Goal: Information Seeking & Learning: Learn about a topic

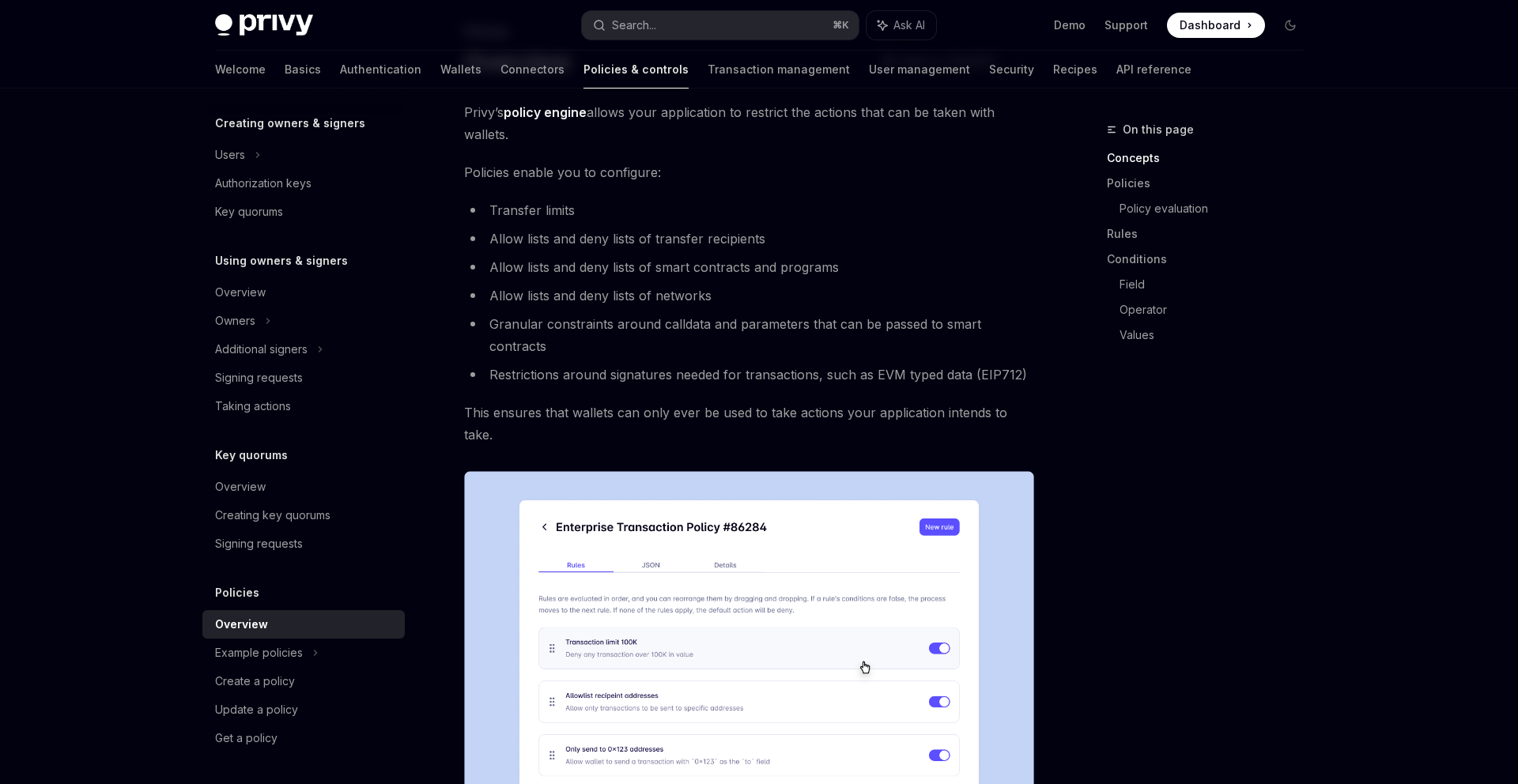
scroll to position [844, 0]
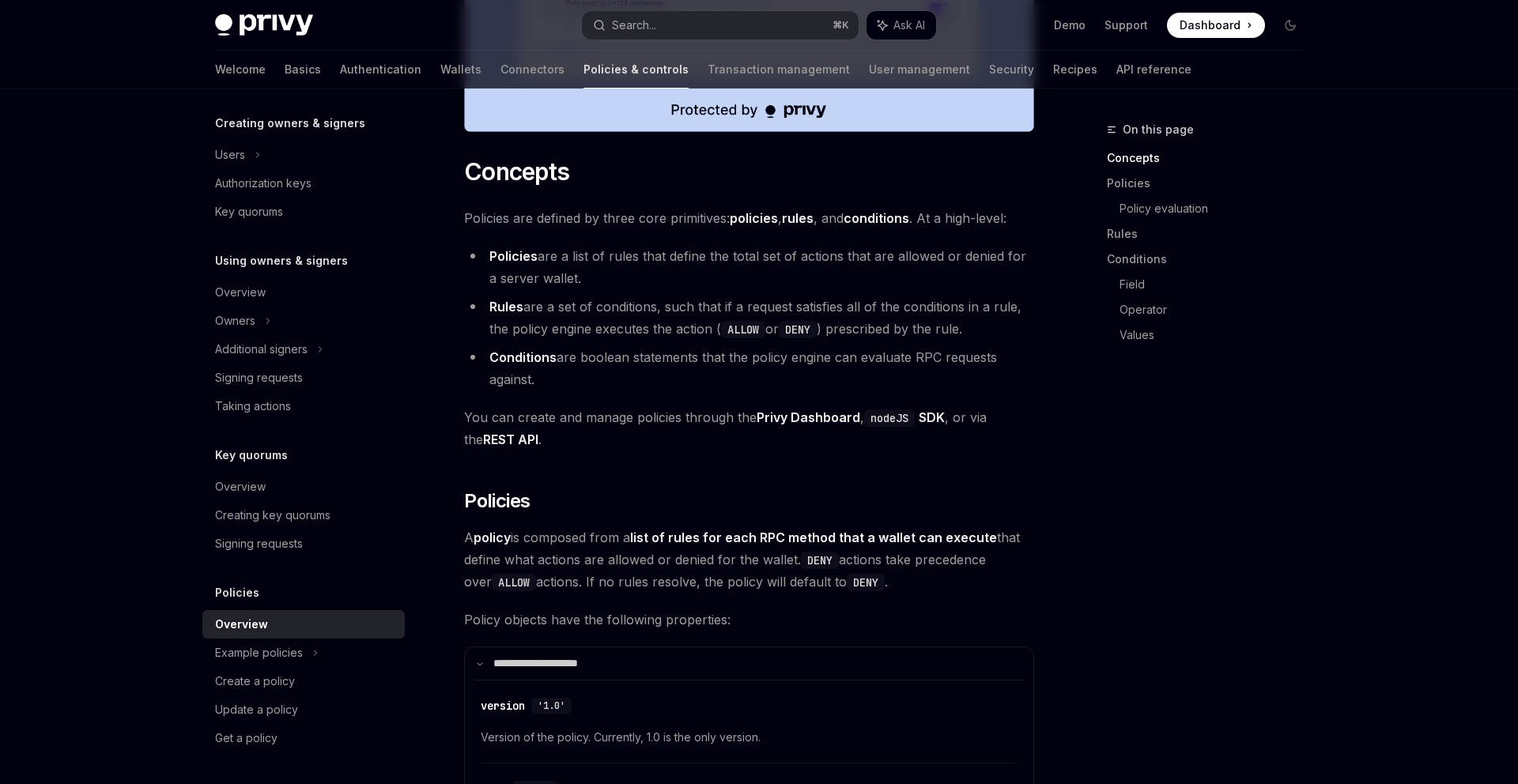
click at [667, 406] on span "You can create and manage policies through the Privy Dashboard , nodeJS SDK , o…" at bounding box center [749, 428] width 570 height 44
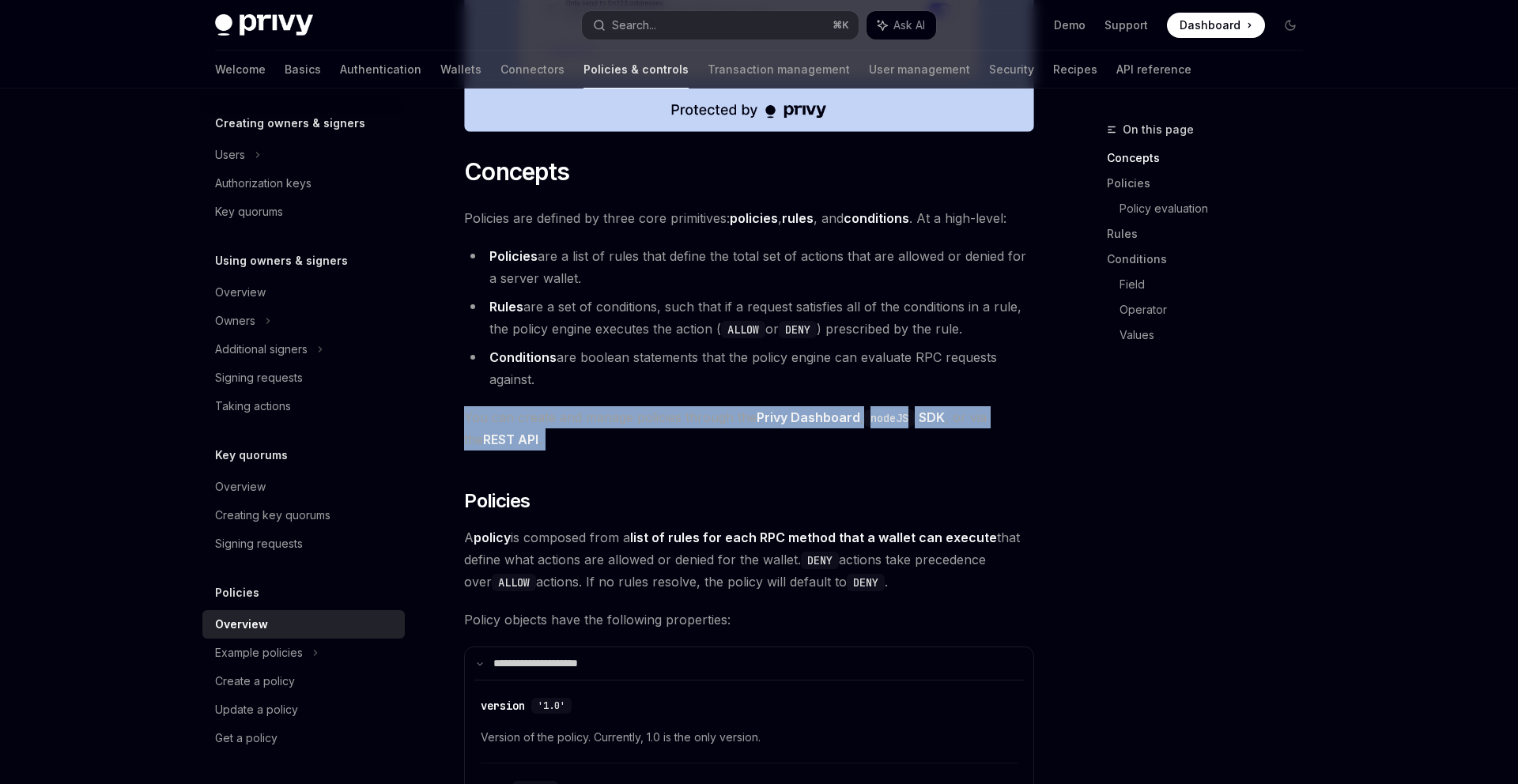
click at [667, 406] on span "You can create and manage policies through the Privy Dashboard , nodeJS SDK , o…" at bounding box center [749, 428] width 570 height 44
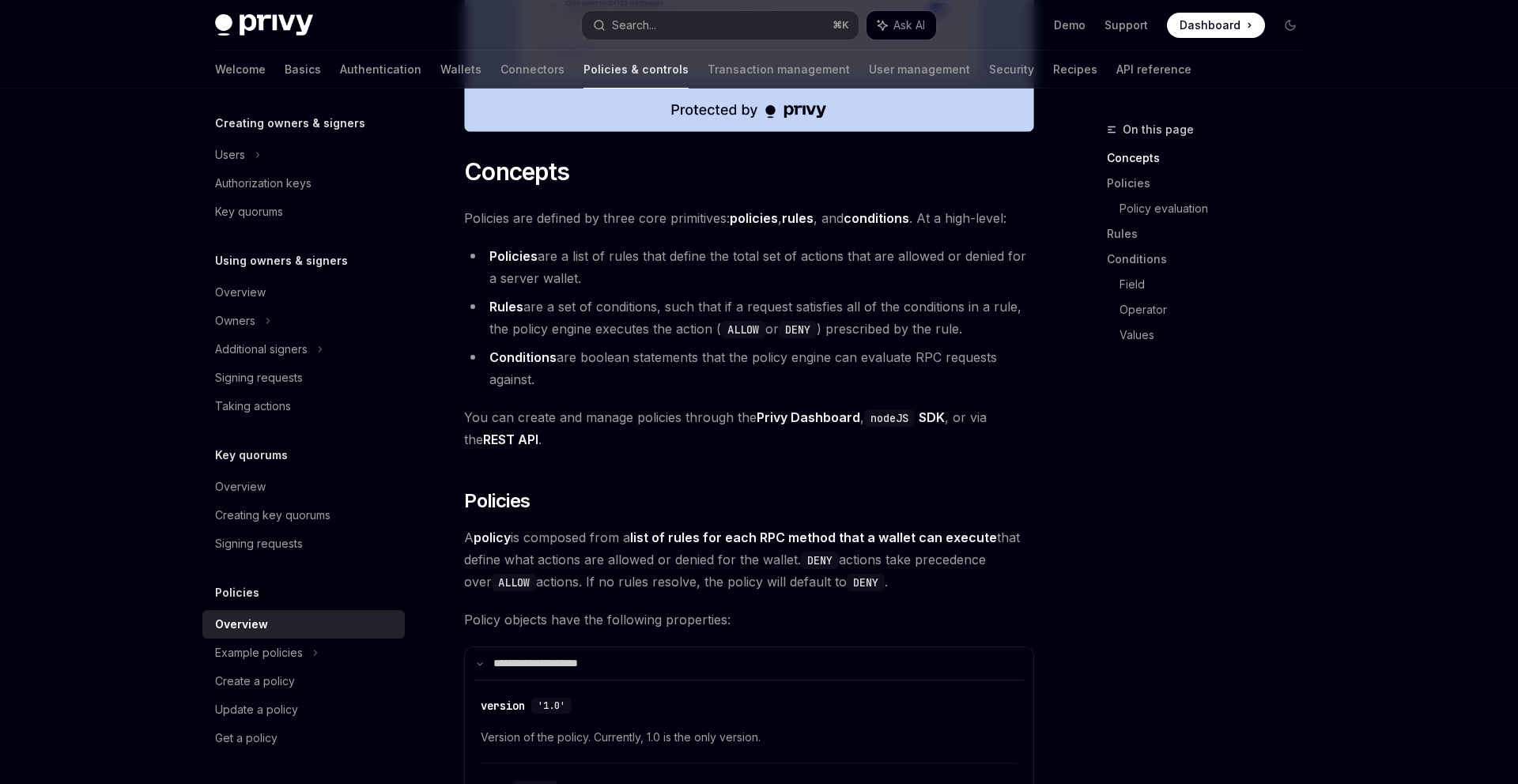
click at [630, 406] on span "You can create and manage policies through the Privy Dashboard , nodeJS SDK , o…" at bounding box center [749, 428] width 570 height 44
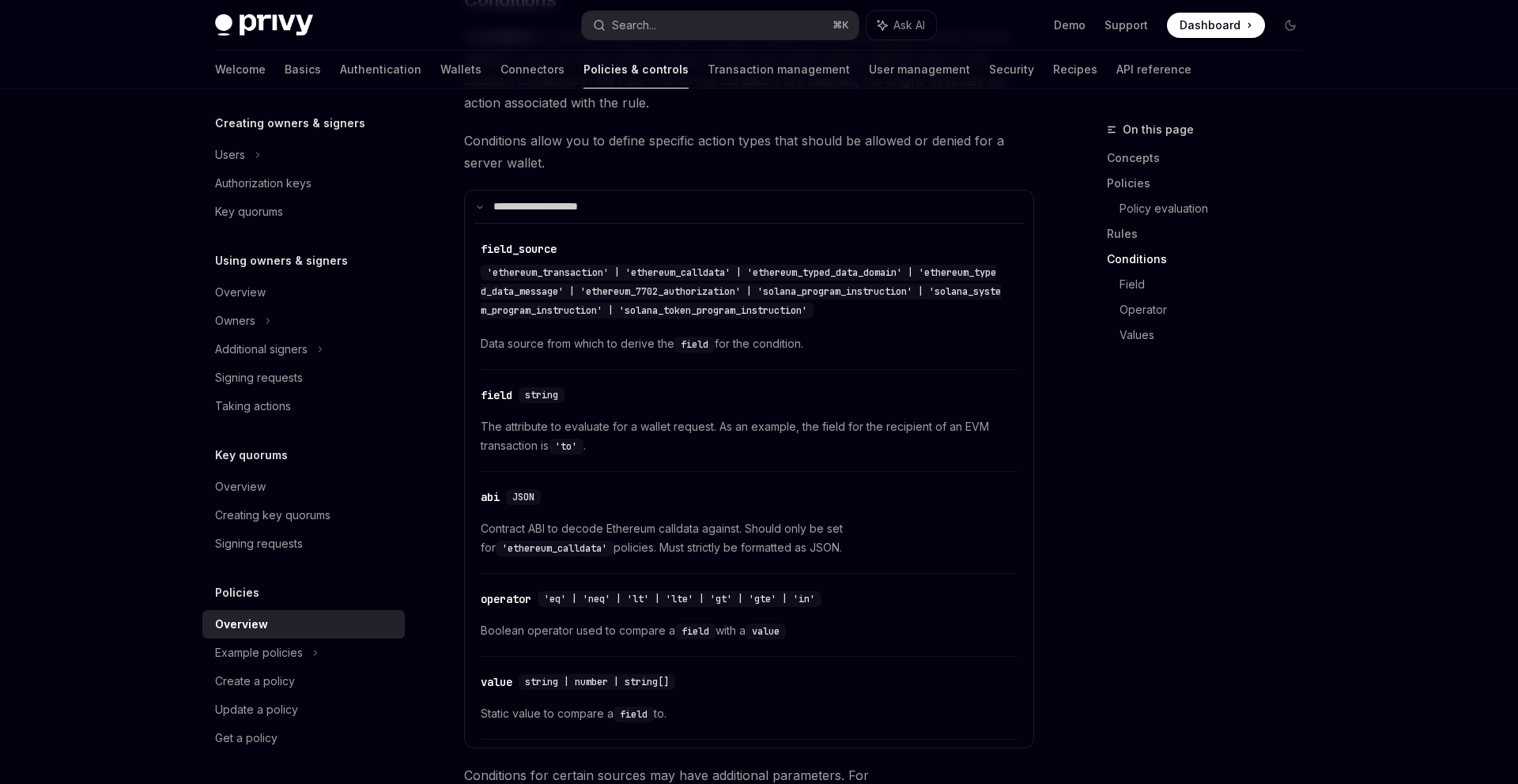
scroll to position [3248, 0]
click at [702, 263] on span "'ethereum_transaction' | 'ethereum_calldata' | 'ethereum_typed_data_domain' | '…" at bounding box center [741, 288] width 520 height 51
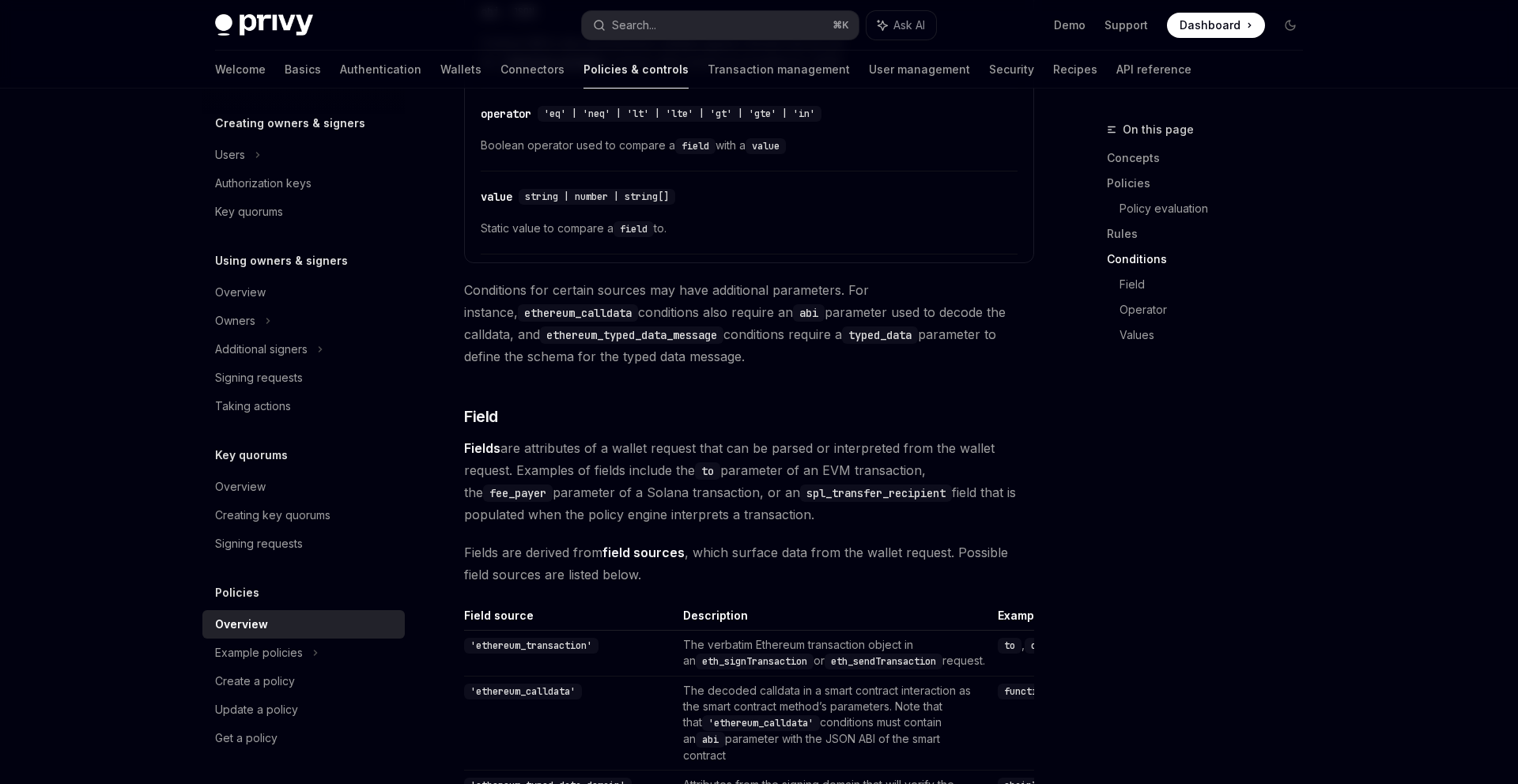
scroll to position [4026, 0]
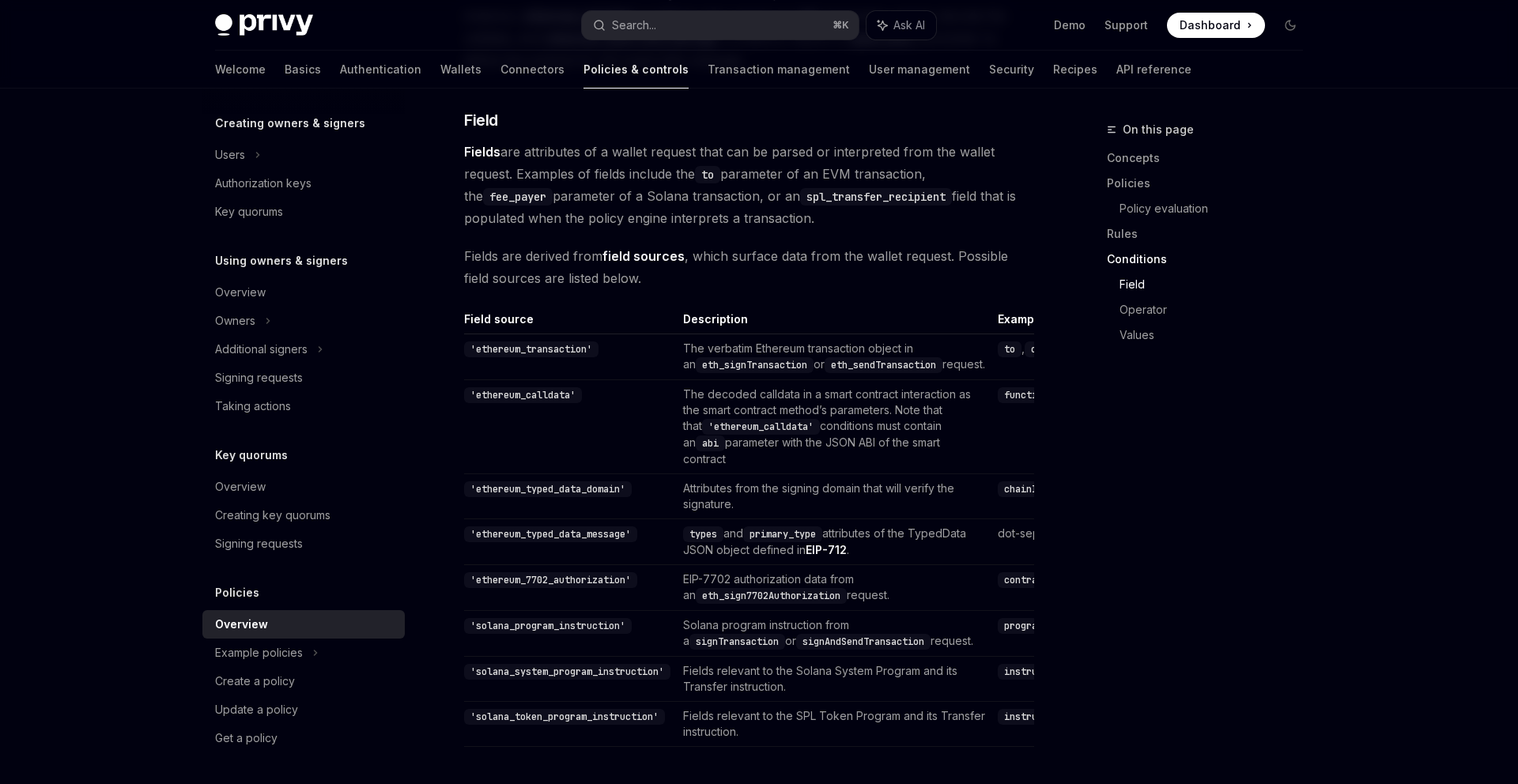
click at [748, 380] on td "The decoded calldata in a smart contract interaction as the smart contract meth…" at bounding box center [834, 426] width 315 height 94
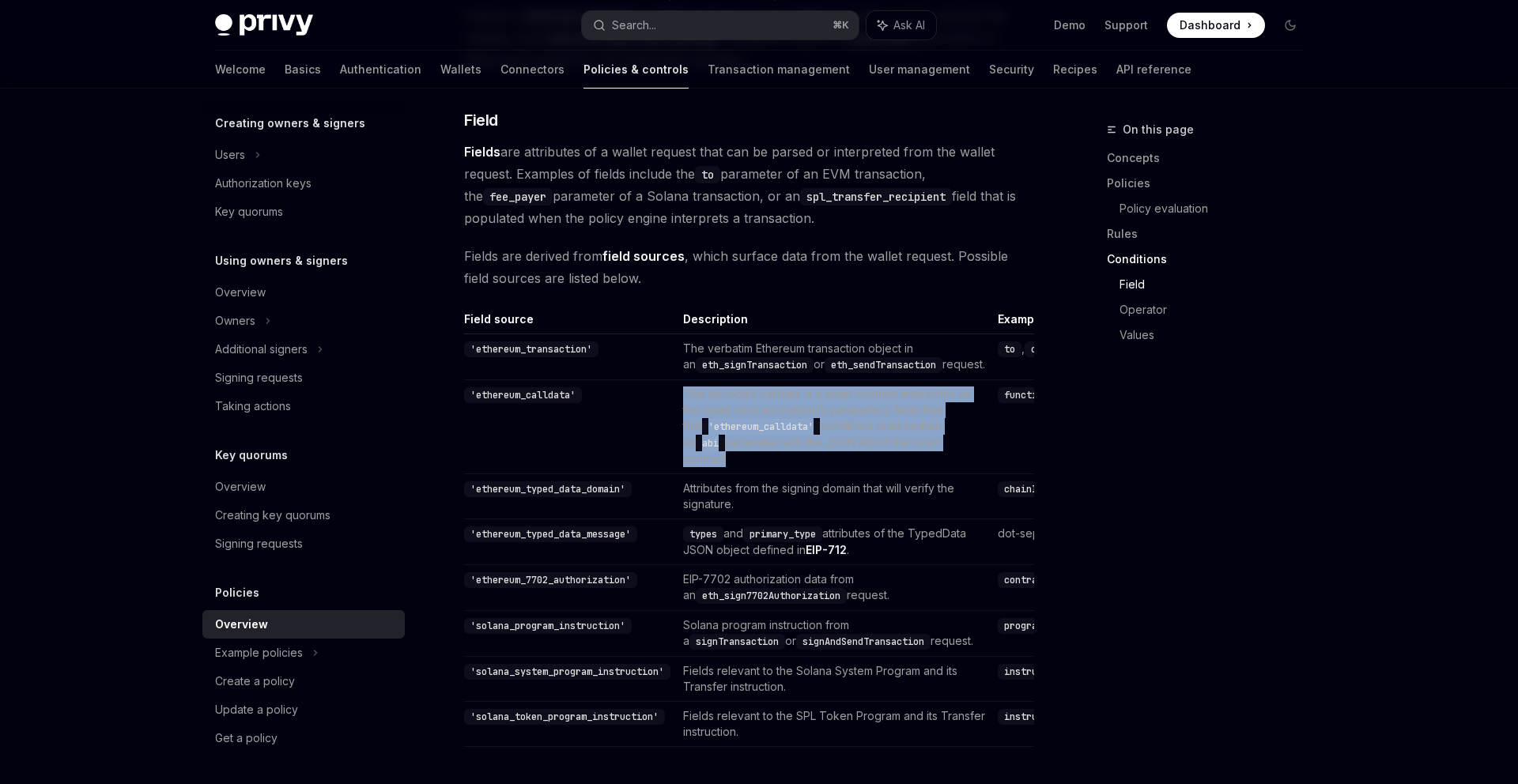
click at [748, 380] on td "The decoded calldata in a smart contract interaction as the smart contract meth…" at bounding box center [834, 426] width 315 height 94
click at [765, 390] on td "The decoded calldata in a smart contract interaction as the smart contract meth…" at bounding box center [834, 426] width 315 height 94
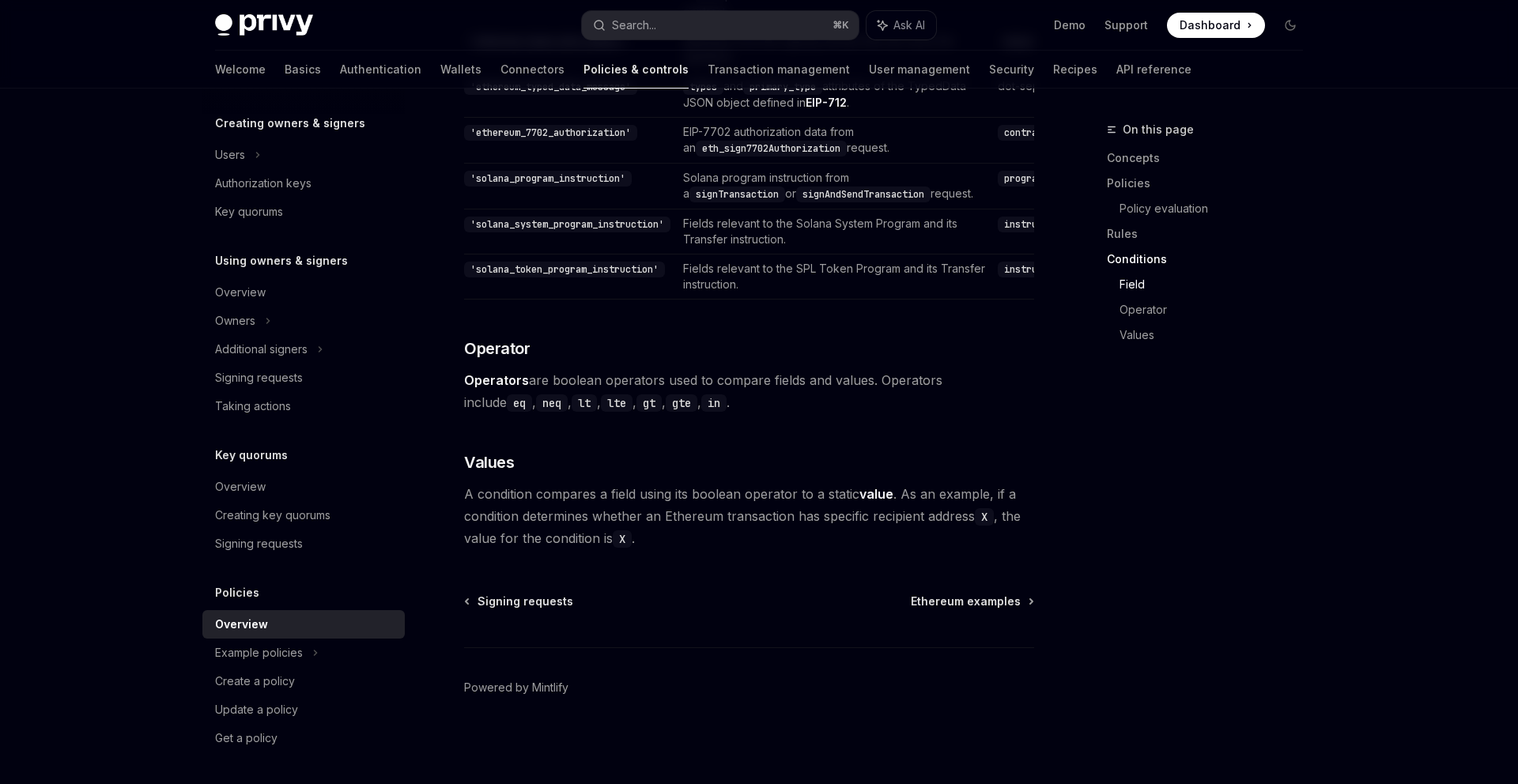
scroll to position [4612, 0]
click at [254, 32] on div "Example policies" at bounding box center [303, 17] width 202 height 29
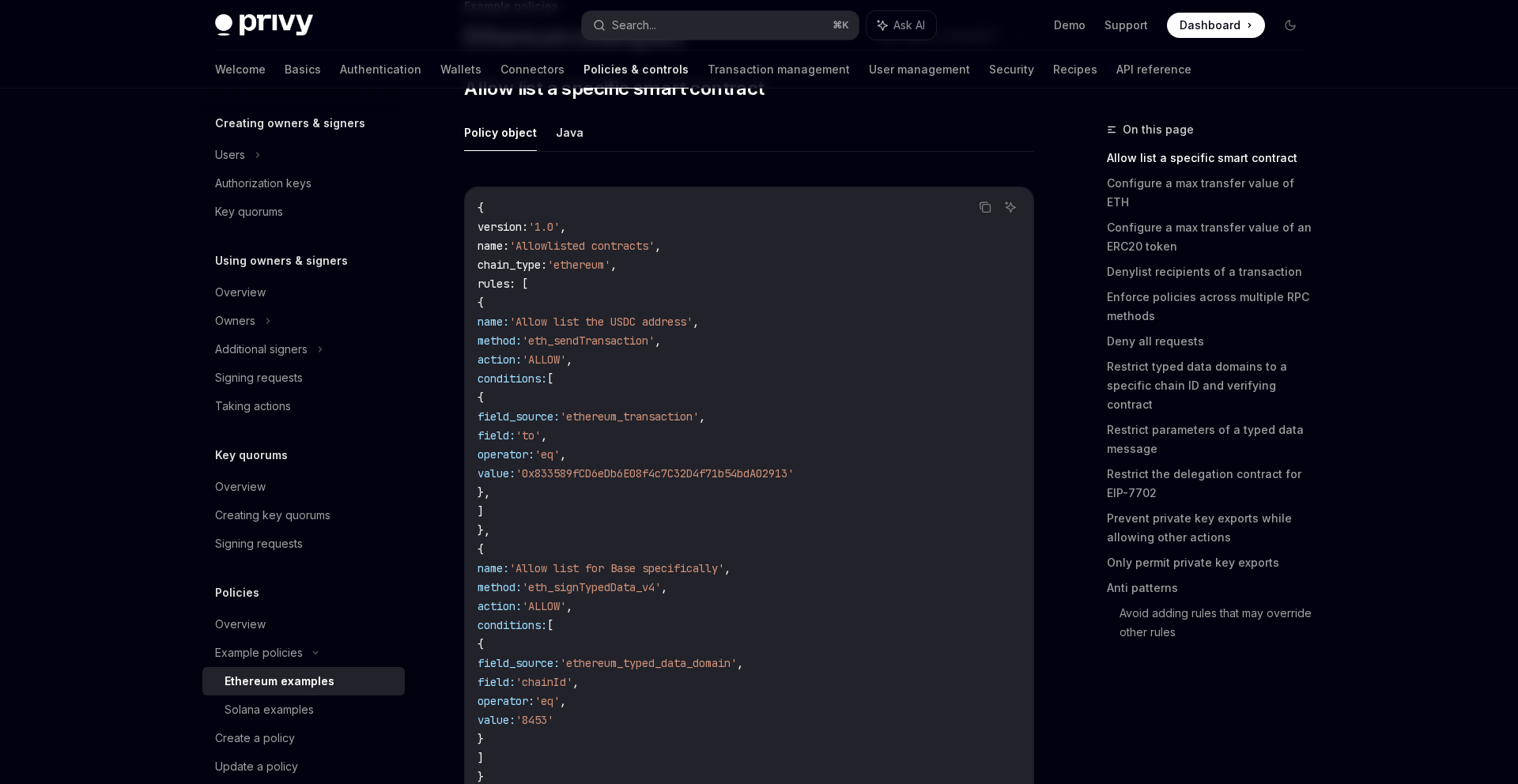
scroll to position [158, 0]
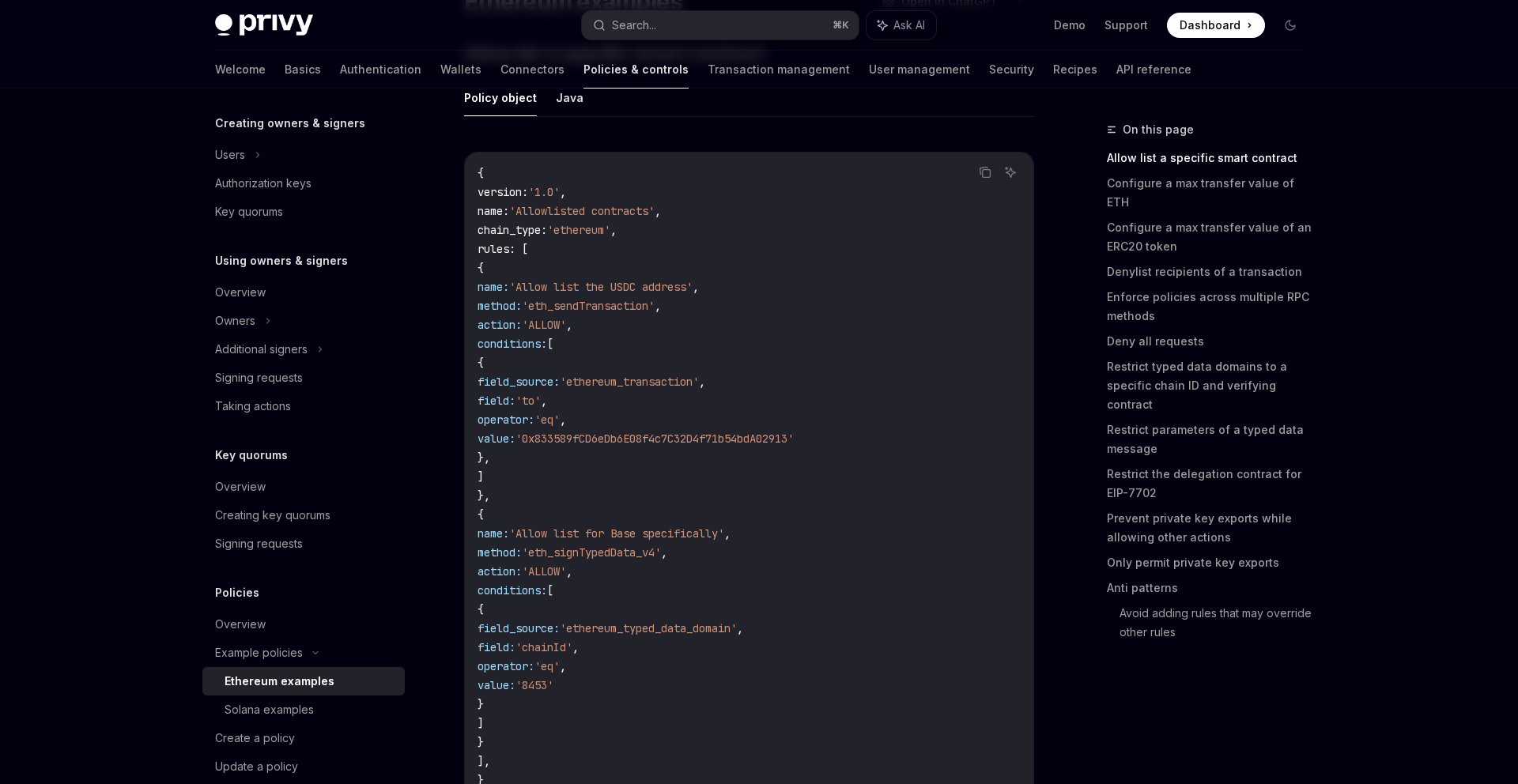
drag, startPoint x: 554, startPoint y: 345, endPoint x: 703, endPoint y: 473, distance: 196.4
click at [709, 475] on code "{ version : '1.0' , name : 'Allowlisted contracts' , chain_type : 'ethereum' , …" at bounding box center [749, 476] width 543 height 626
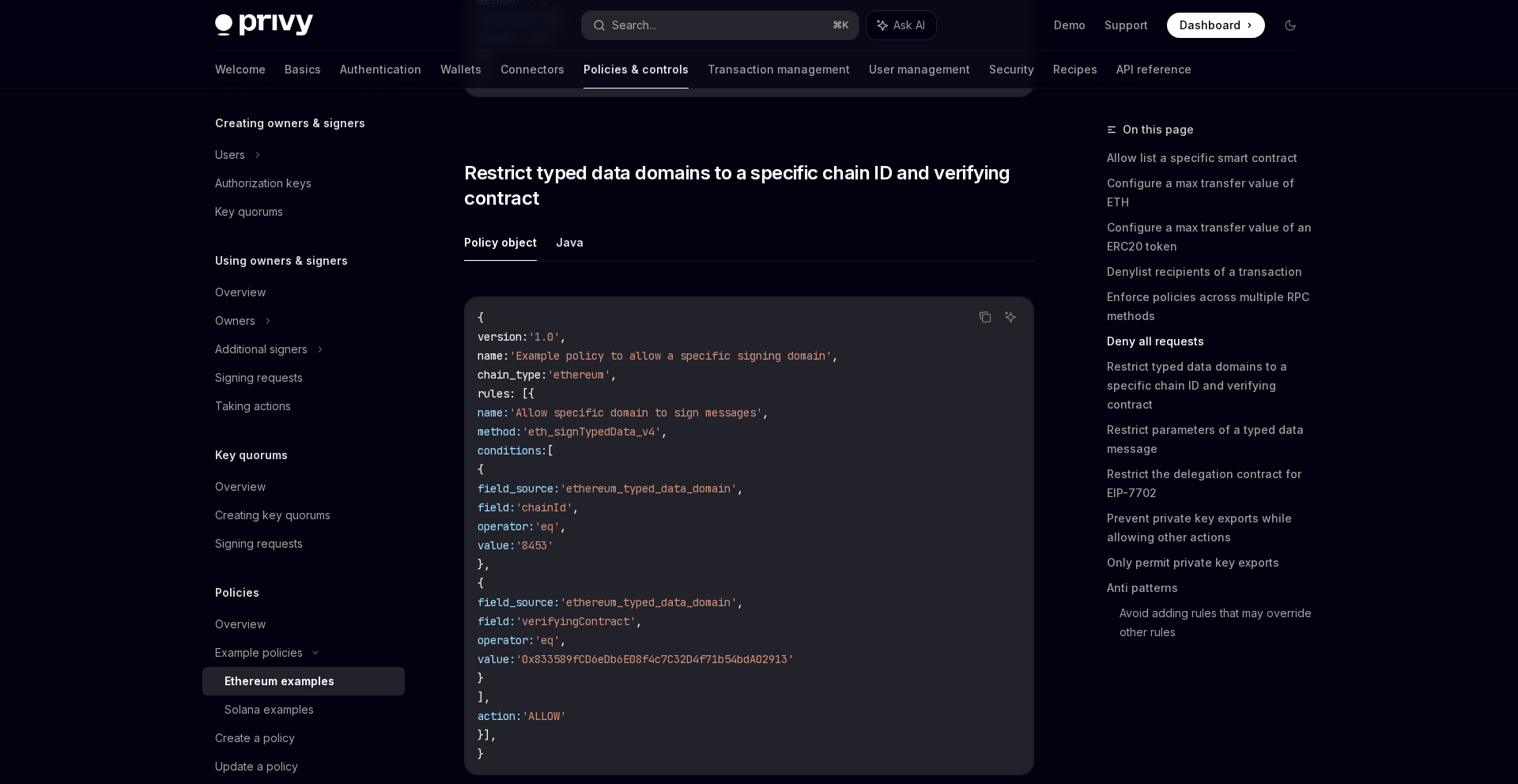
scroll to position [4480, 0]
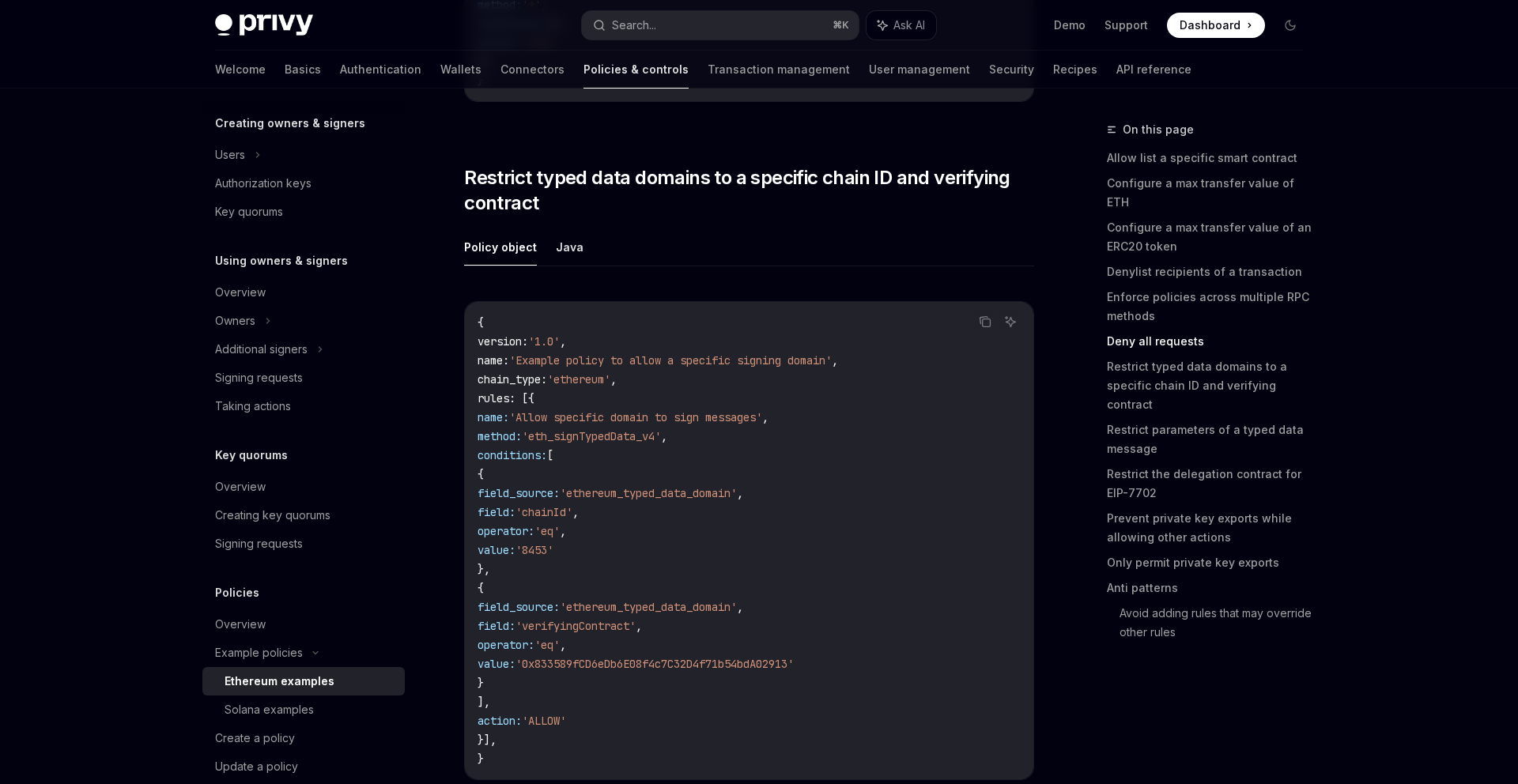
click at [740, 169] on div "​ Allow list a specific smart contract Policy object Java Copy Ask AI { version…" at bounding box center [749, 203] width 570 height 8968
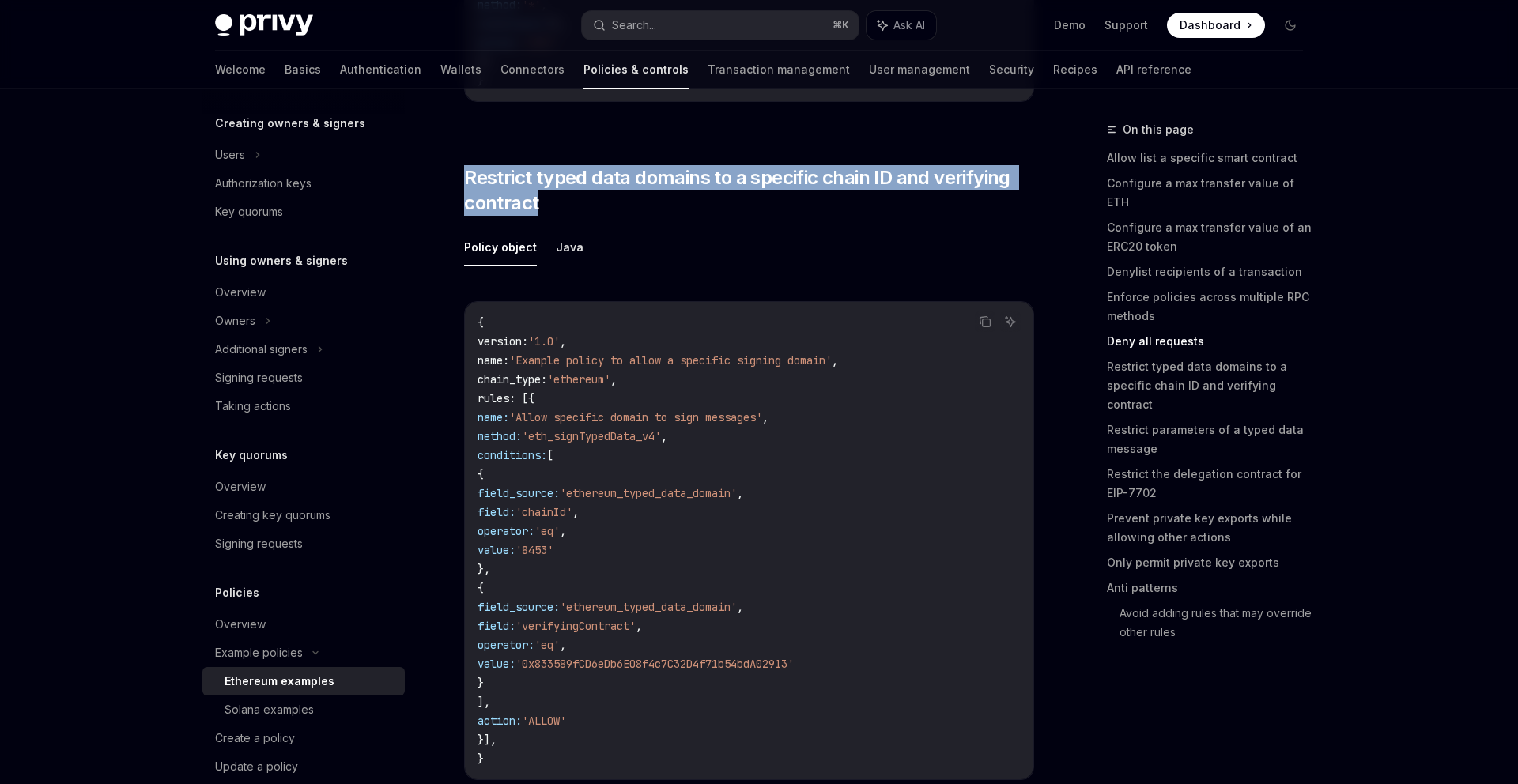
click at [740, 169] on div "​ Allow list a specific smart contract Policy object Java Copy Ask AI { version…" at bounding box center [749, 203] width 570 height 8968
click at [758, 179] on span "Restrict typed data domains to a specific chain ID and verifying contract" at bounding box center [749, 190] width 570 height 51
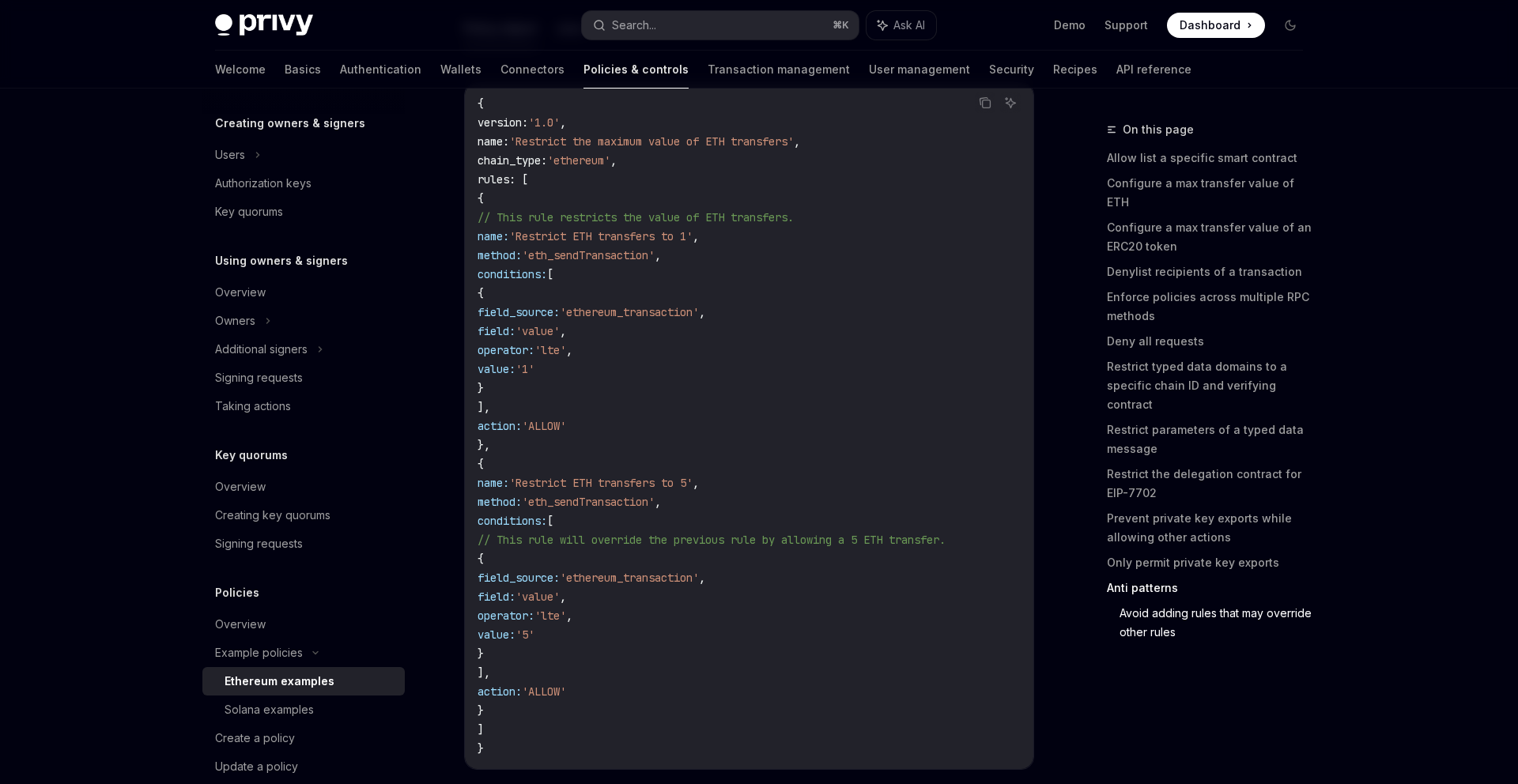
scroll to position [8637, 0]
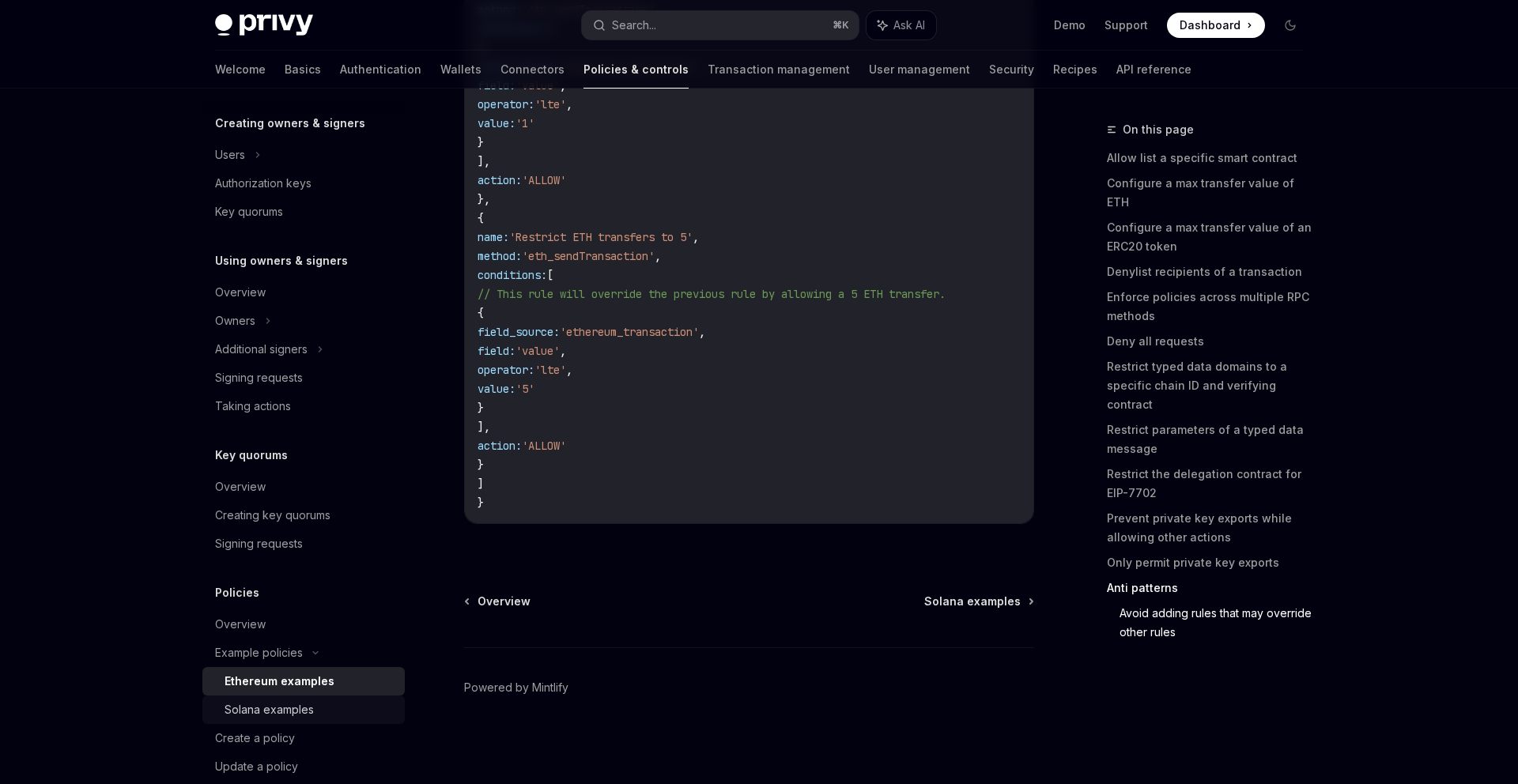
click at [311, 710] on div "Solana examples" at bounding box center [269, 709] width 90 height 19
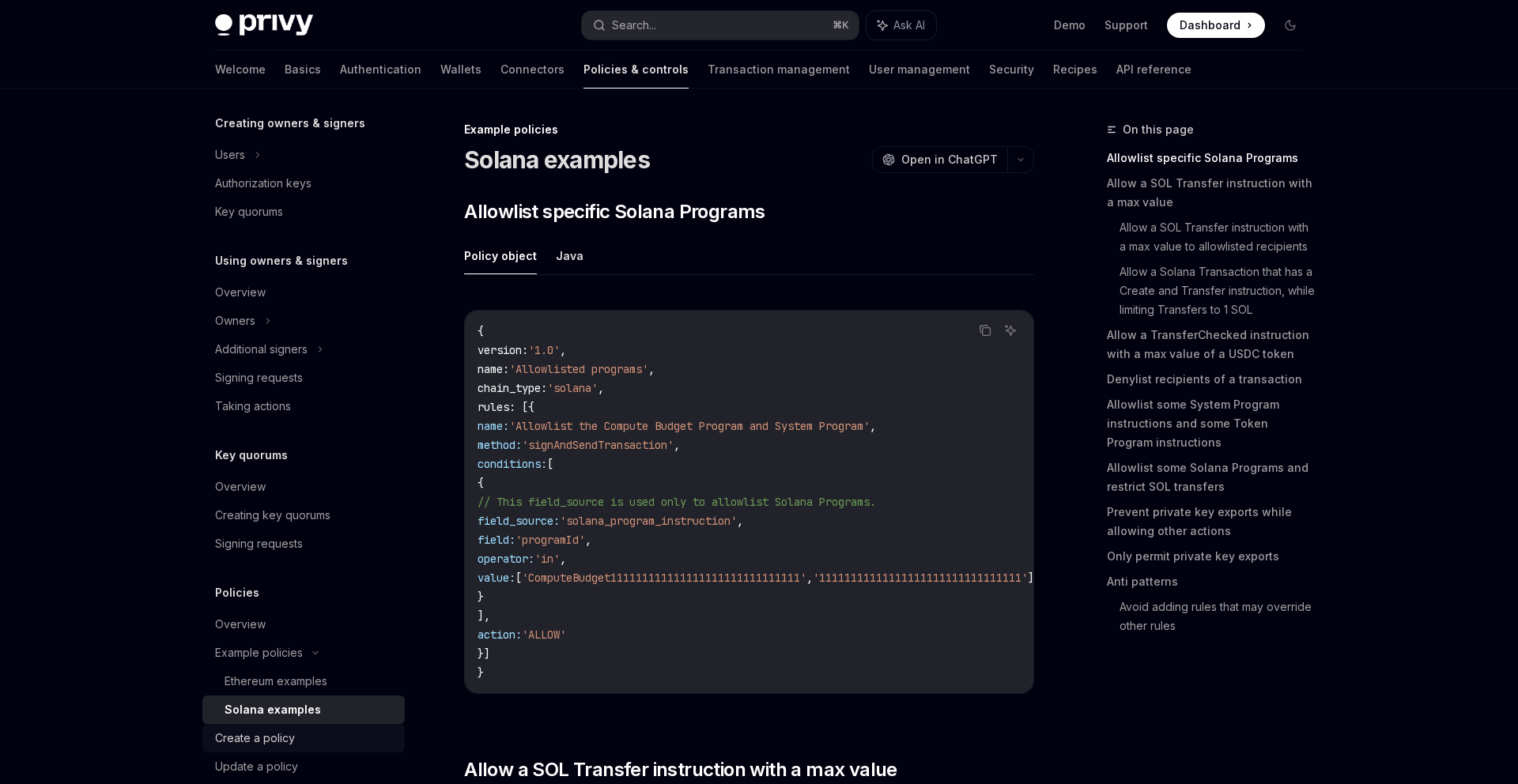
click at [301, 725] on link "Create a policy" at bounding box center [303, 737] width 202 height 29
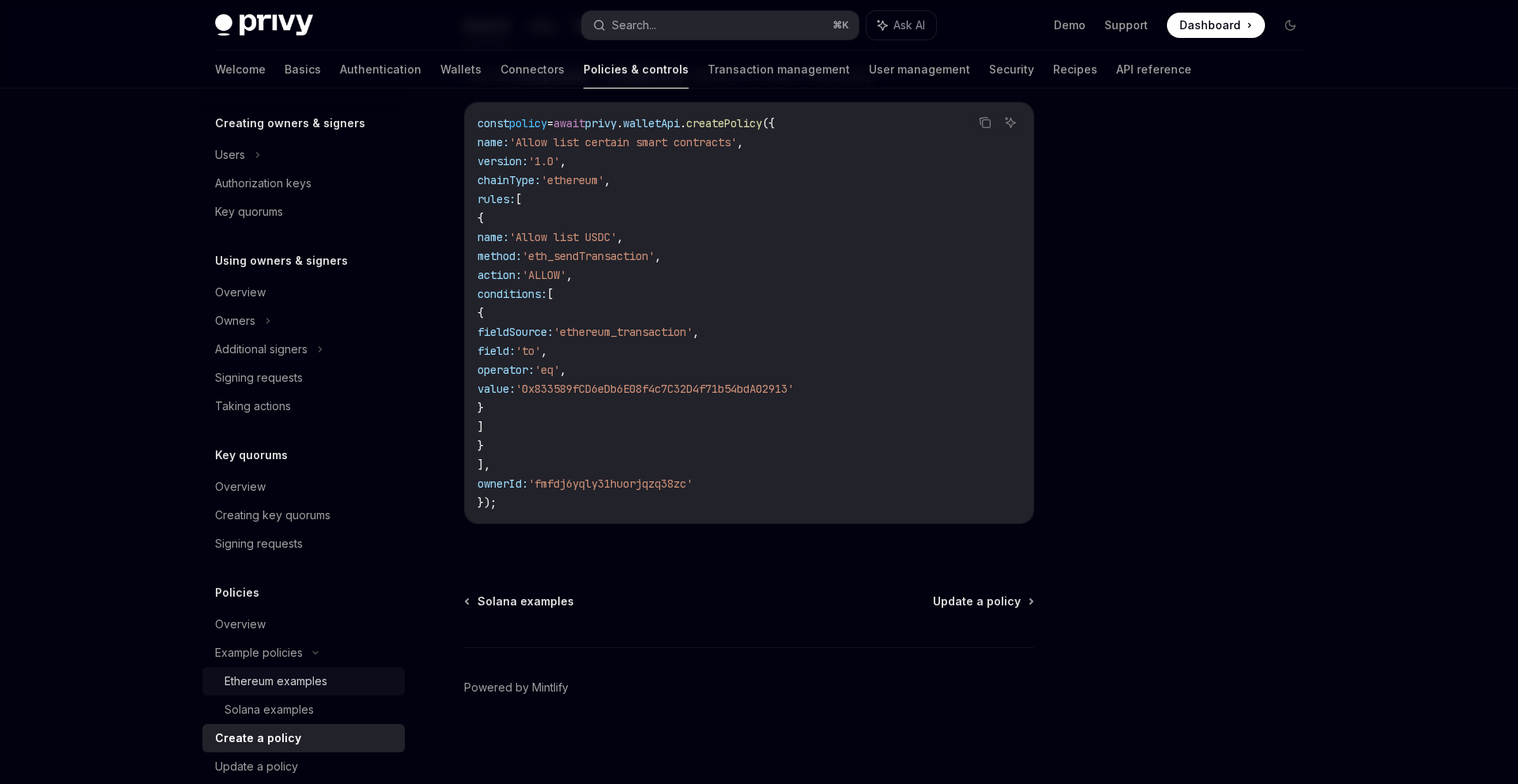
scroll to position [386, 0]
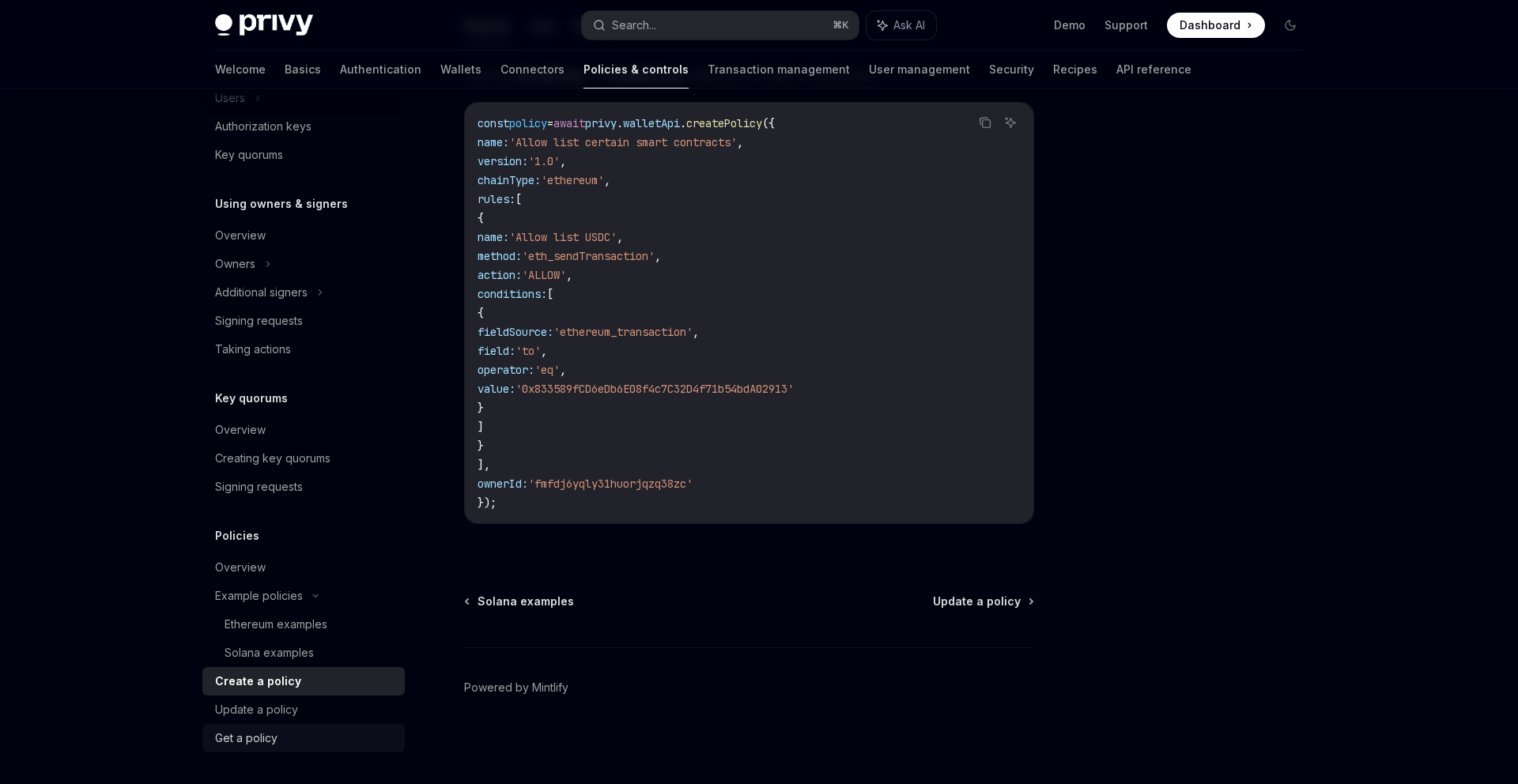
click at [255, 739] on div "Get a policy" at bounding box center [246, 737] width 63 height 19
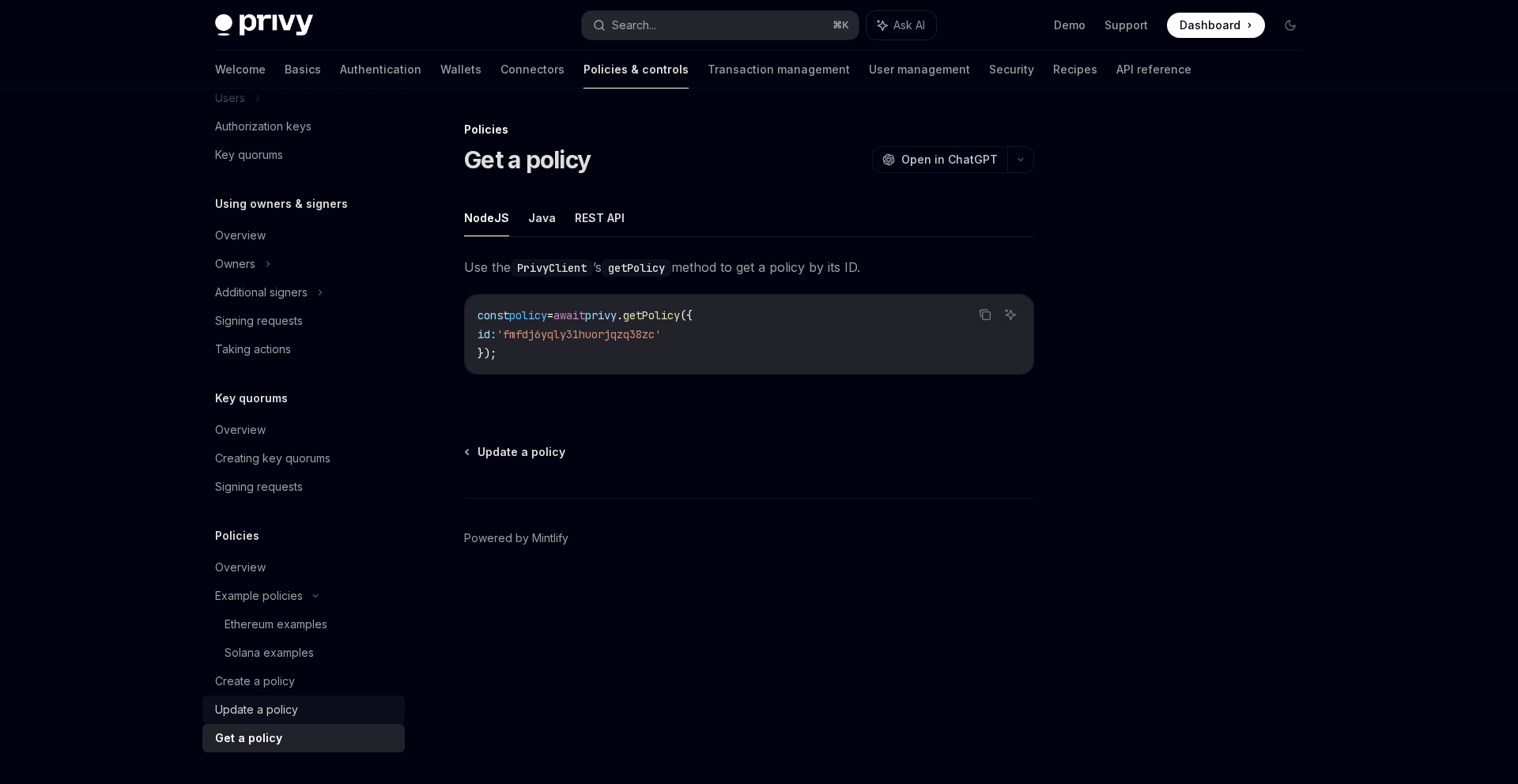
click at [255, 718] on div "Update a policy" at bounding box center [256, 709] width 83 height 19
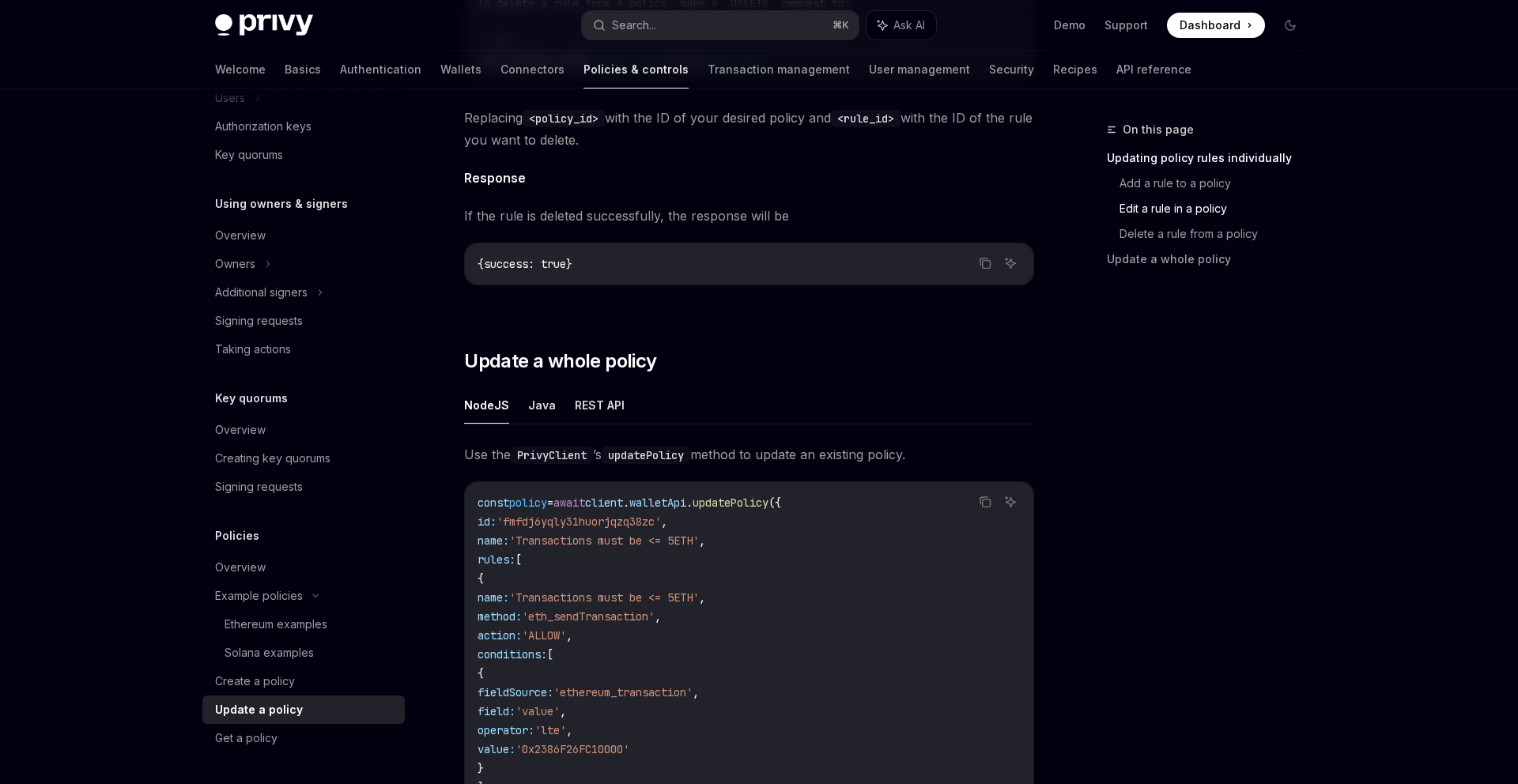
scroll to position [2059, 0]
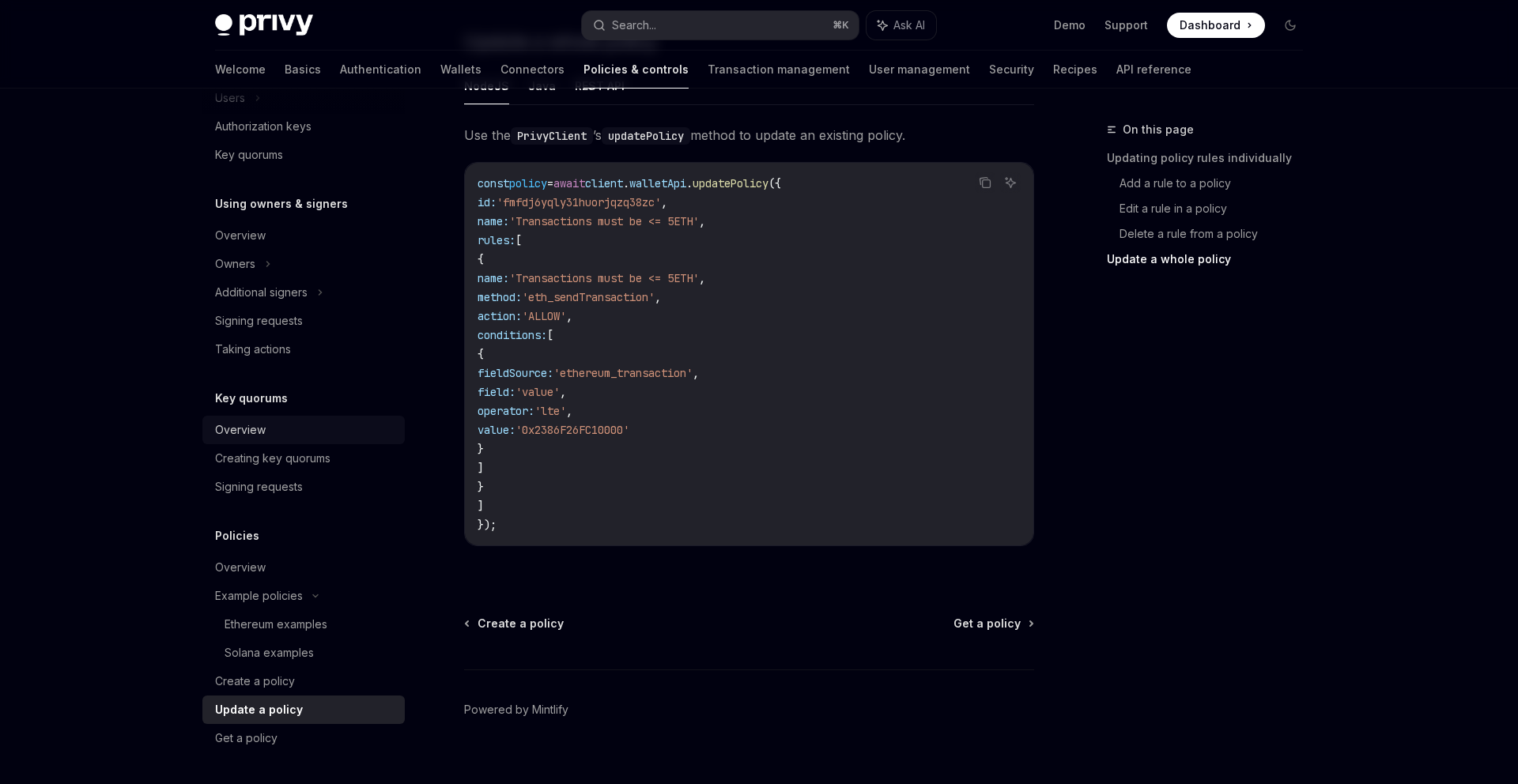
click at [250, 421] on div "Overview" at bounding box center [240, 429] width 51 height 19
type textarea "*"
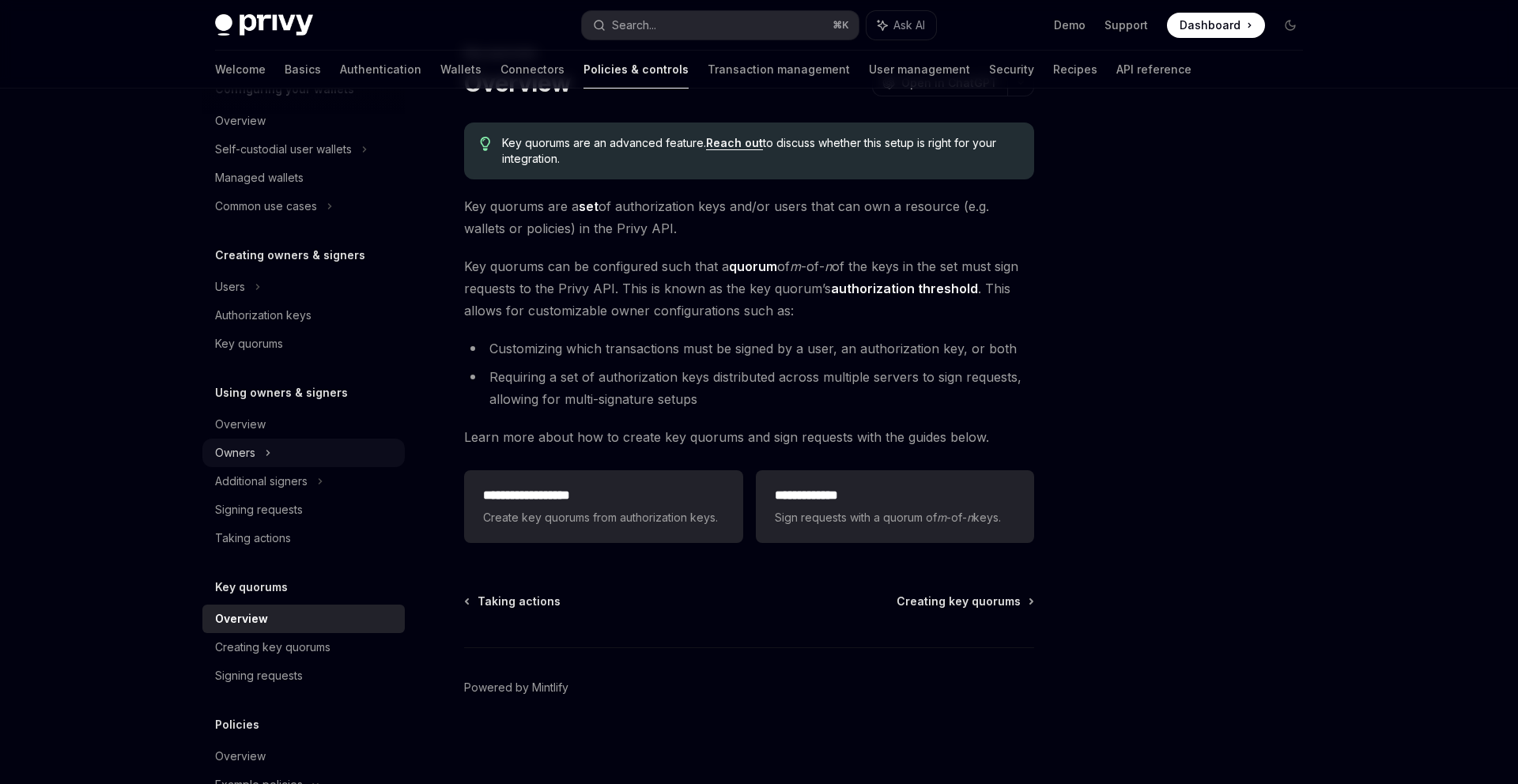
scroll to position [188, 0]
